Goal: Task Accomplishment & Management: Manage account settings

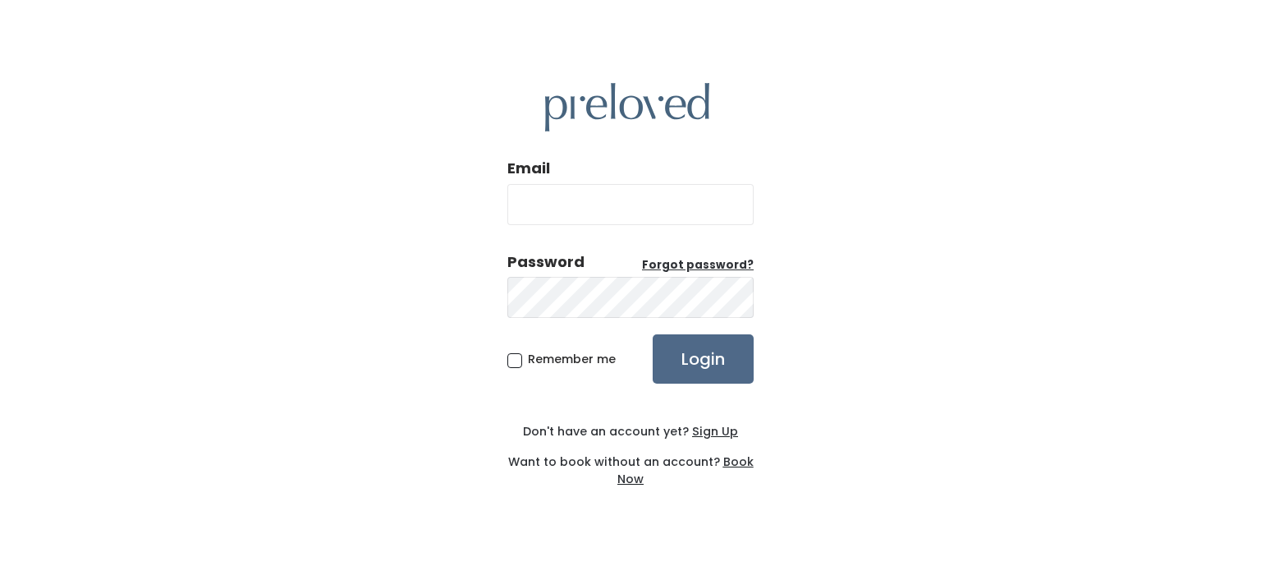
click at [681, 217] on input "Email" at bounding box center [630, 204] width 246 height 41
type input "[EMAIL_ADDRESS][DOMAIN_NAME]"
click at [653, 334] on input "Login" at bounding box center [703, 358] width 101 height 49
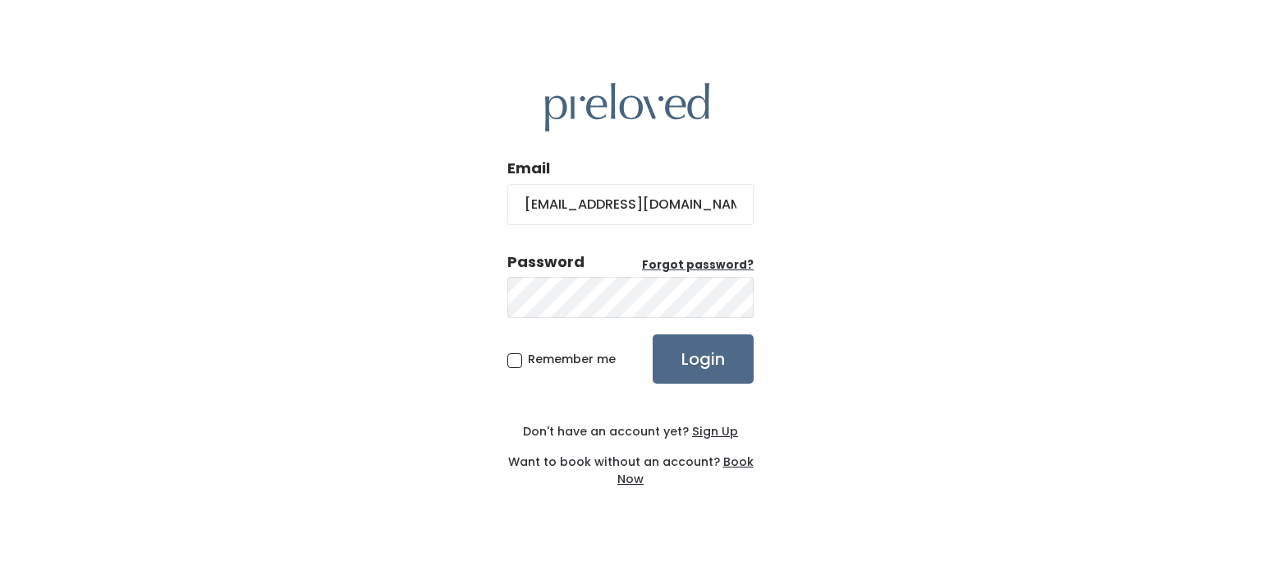
type input "[EMAIL_ADDRESS][DOMAIN_NAME]"
click at [653, 334] on input "Login" at bounding box center [703, 358] width 101 height 49
click at [658, 263] on u "Forgot password?" at bounding box center [698, 265] width 112 height 16
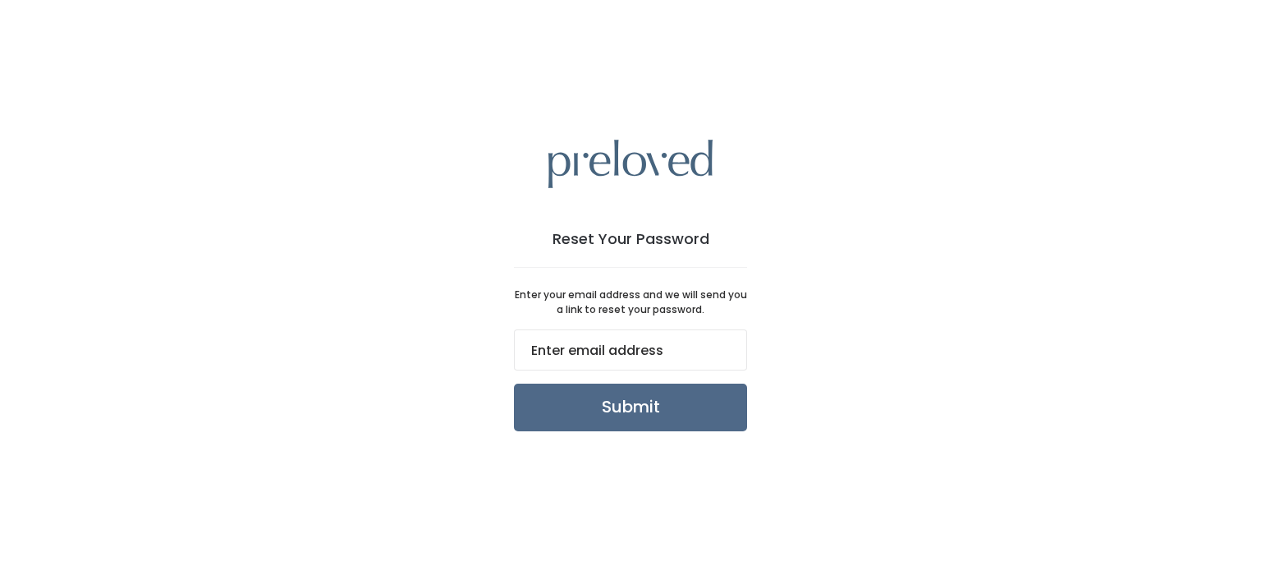
click at [717, 347] on input "email" at bounding box center [630, 349] width 233 height 41
type input "[EMAIL_ADDRESS][DOMAIN_NAME]"
click at [693, 402] on input "Submit" at bounding box center [630, 407] width 233 height 48
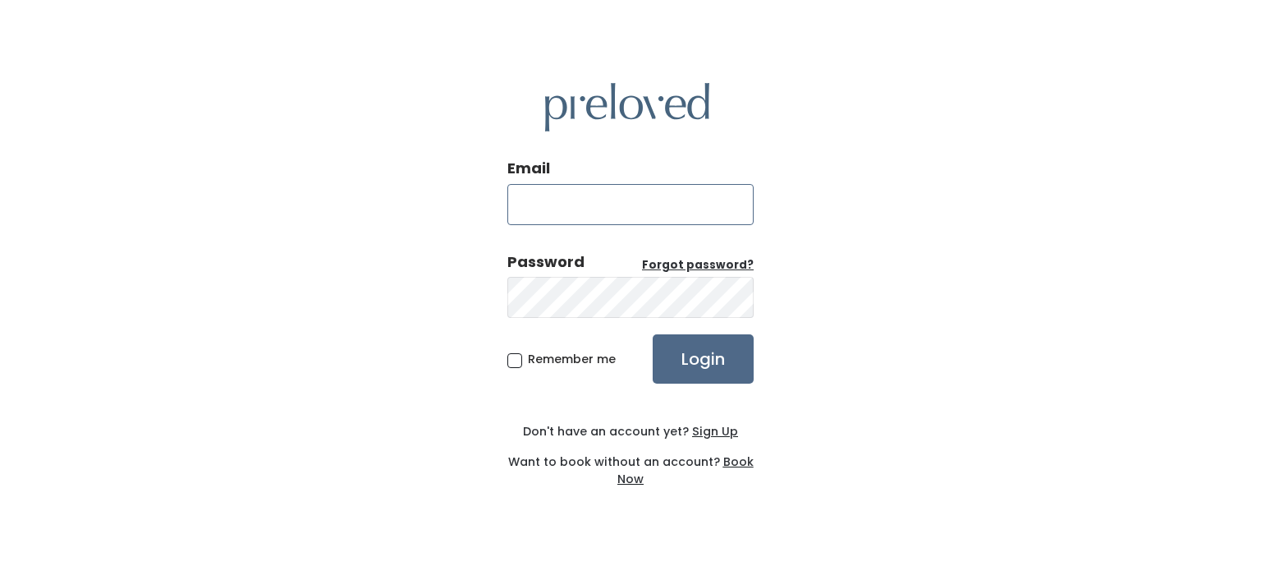
click at [545, 206] on input "Email" at bounding box center [630, 204] width 246 height 41
click at [726, 433] on u "Sign Up" at bounding box center [715, 431] width 46 height 16
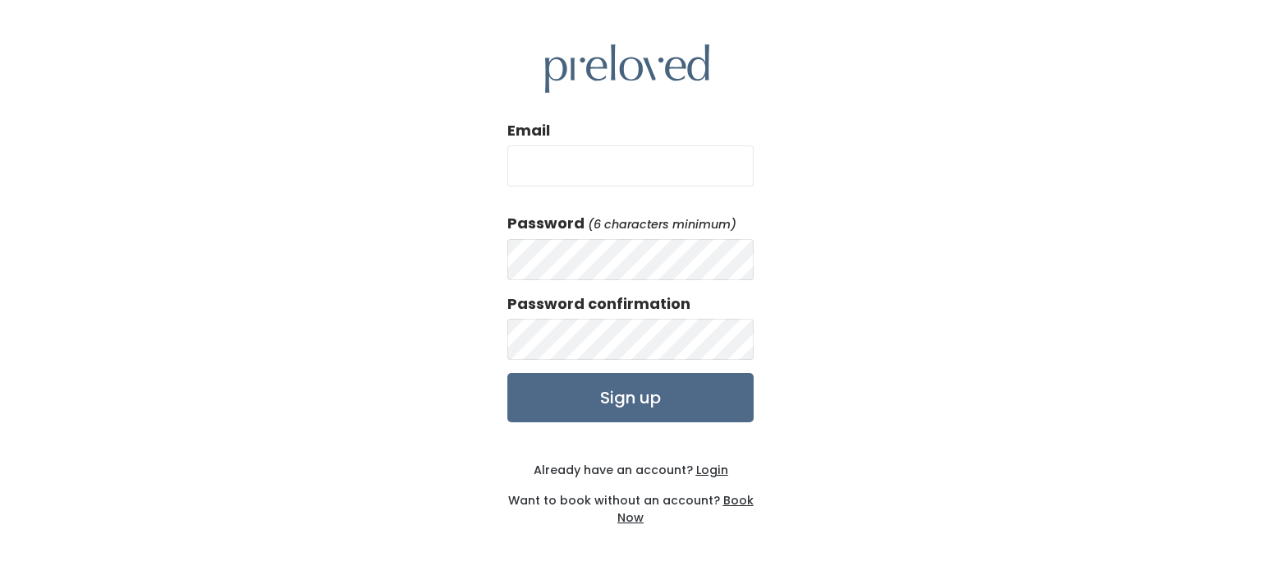
click at [619, 144] on div "Email" at bounding box center [630, 160] width 246 height 80
click at [608, 159] on input "Email" at bounding box center [630, 165] width 246 height 41
type input "[EMAIL_ADDRESS][DOMAIN_NAME]"
click at [507, 373] on input "Sign up" at bounding box center [630, 397] width 246 height 49
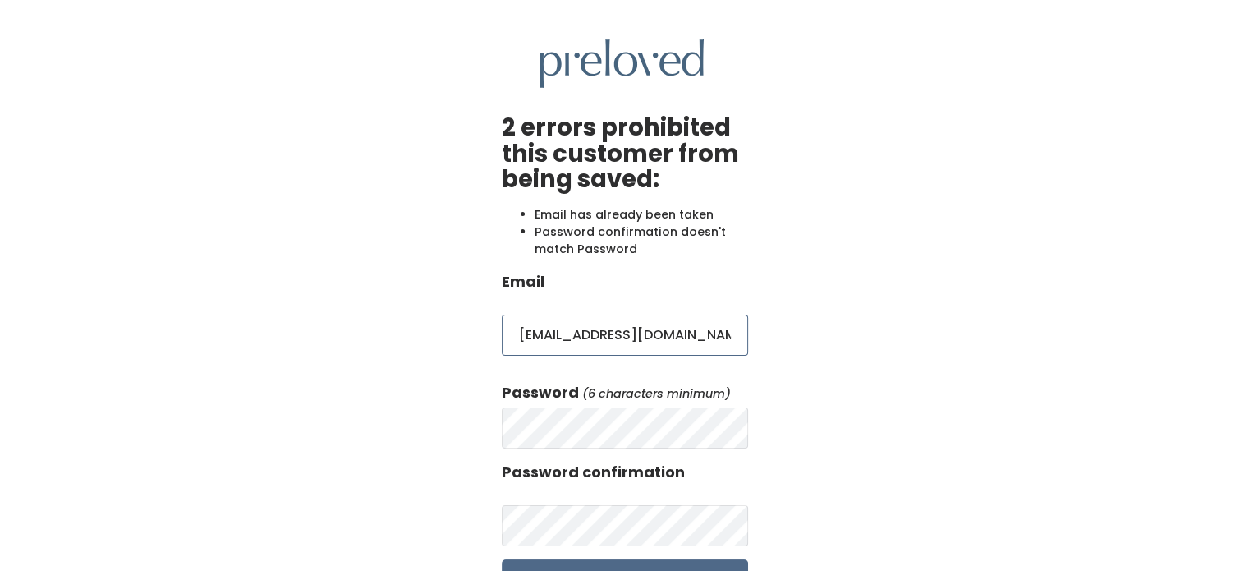
scroll to position [181, 0]
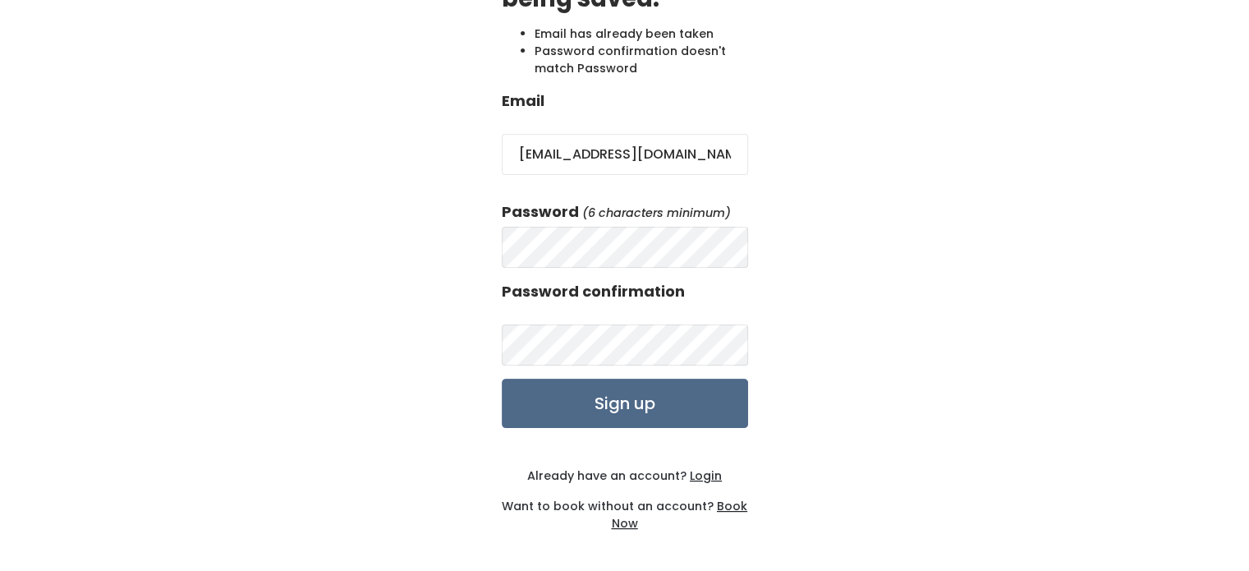
click at [712, 479] on u "Login" at bounding box center [706, 475] width 32 height 16
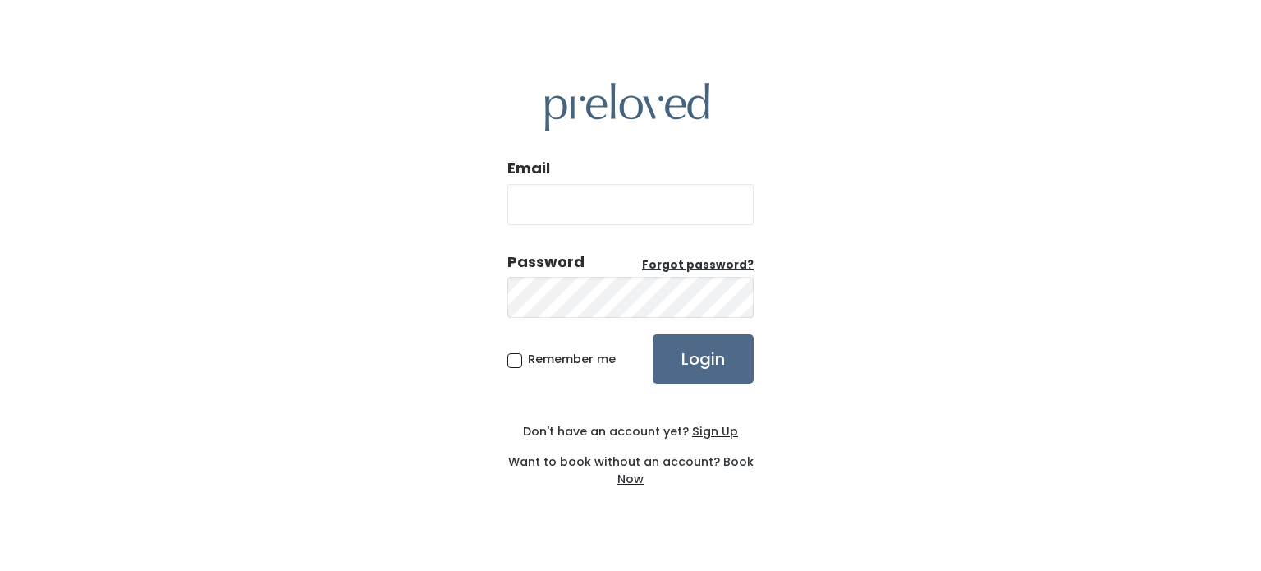
click at [607, 204] on input "Email" at bounding box center [630, 204] width 246 height 41
type input "[EMAIL_ADDRESS][DOMAIN_NAME]"
click at [653, 334] on input "Login" at bounding box center [703, 358] width 101 height 49
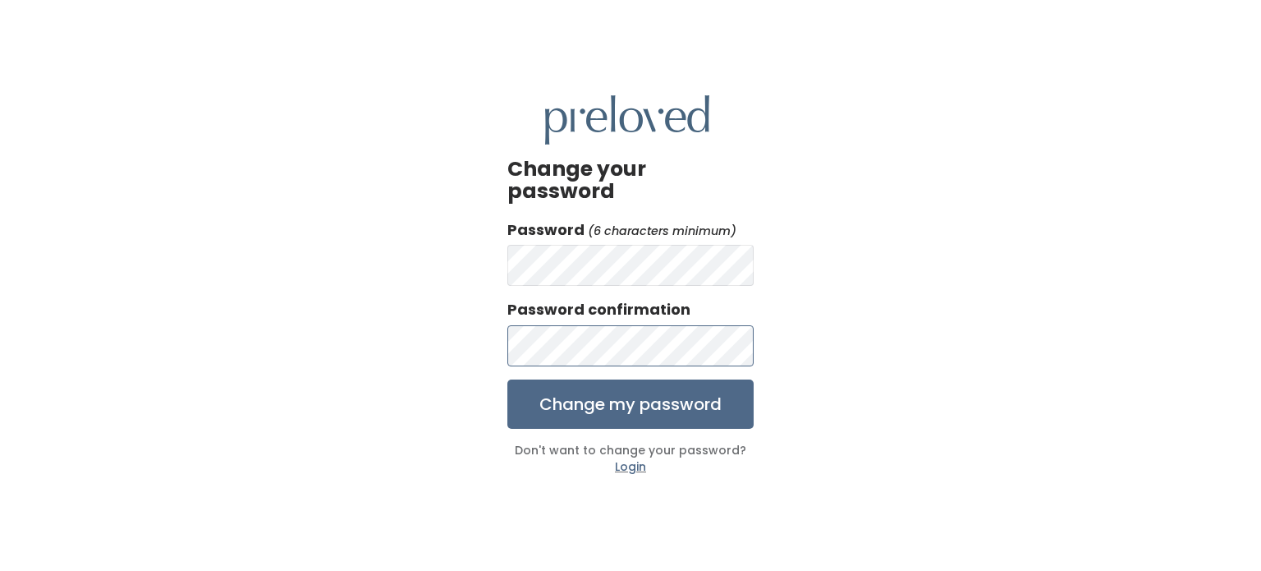
click at [507, 379] on input "Change my password" at bounding box center [630, 403] width 246 height 49
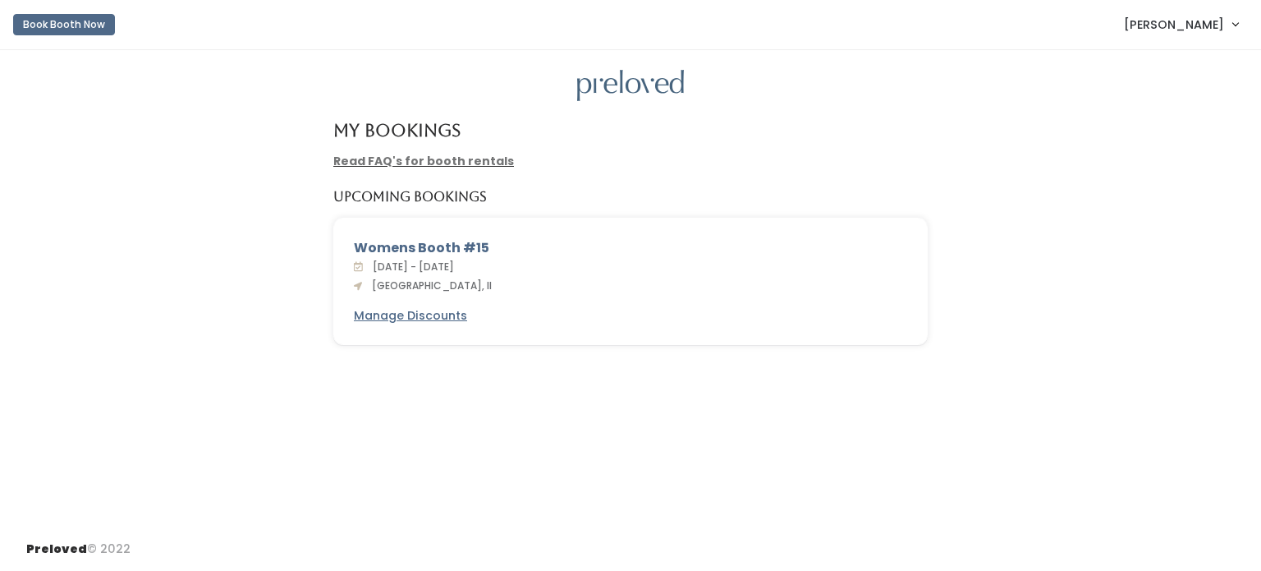
click at [476, 165] on link "Read FAQ's for booth rentals" at bounding box center [423, 161] width 181 height 16
